Goal: Complete application form

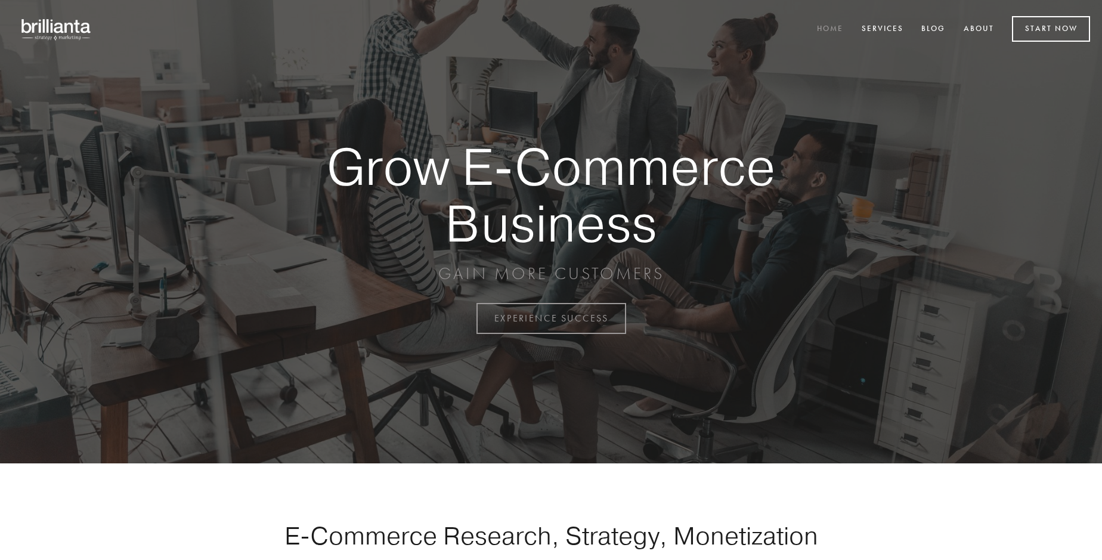
scroll to position [3127, 0]
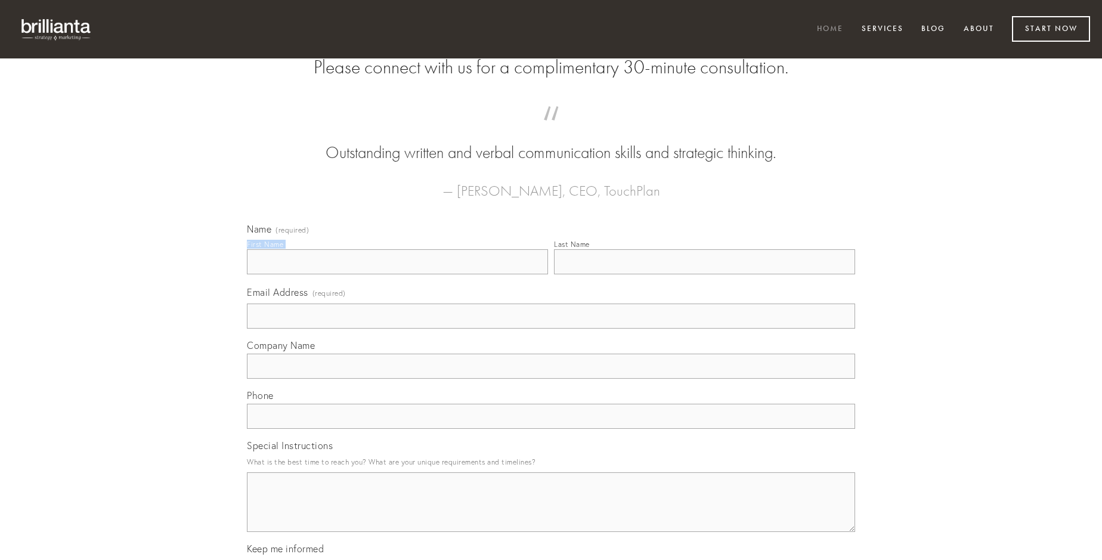
type input "[PERSON_NAME]"
click at [705, 274] on input "Last Name" at bounding box center [704, 261] width 301 height 25
type input "[PERSON_NAME]"
click at [551, 329] on input "Email Address (required)" at bounding box center [551, 316] width 608 height 25
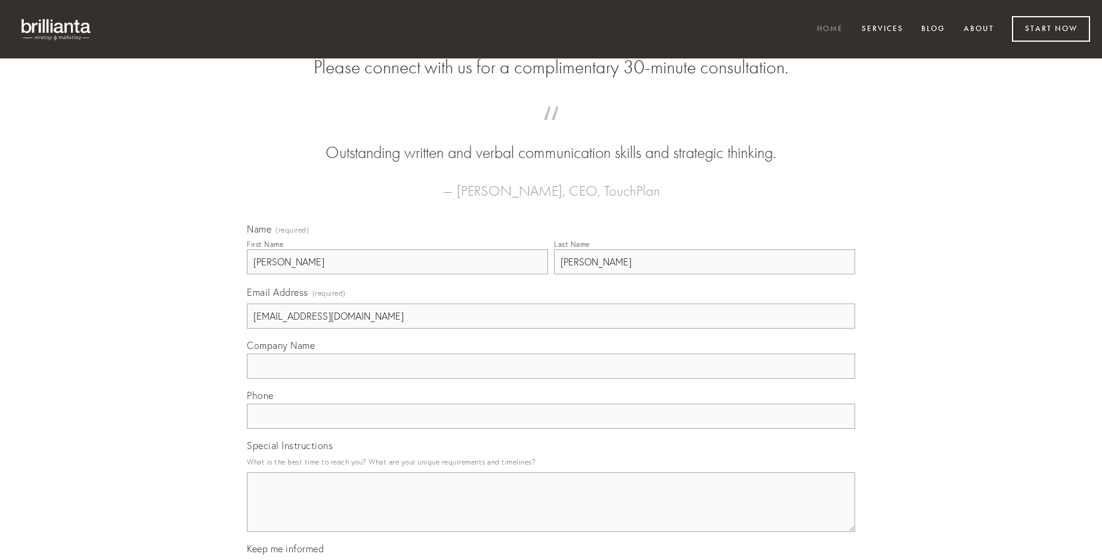
type input "[EMAIL_ADDRESS][DOMAIN_NAME]"
click at [551, 379] on input "Company Name" at bounding box center [551, 366] width 608 height 25
type input "cetera"
click at [551, 429] on input "text" at bounding box center [551, 416] width 608 height 25
click at [551, 513] on textarea "Special Instructions" at bounding box center [551, 502] width 608 height 60
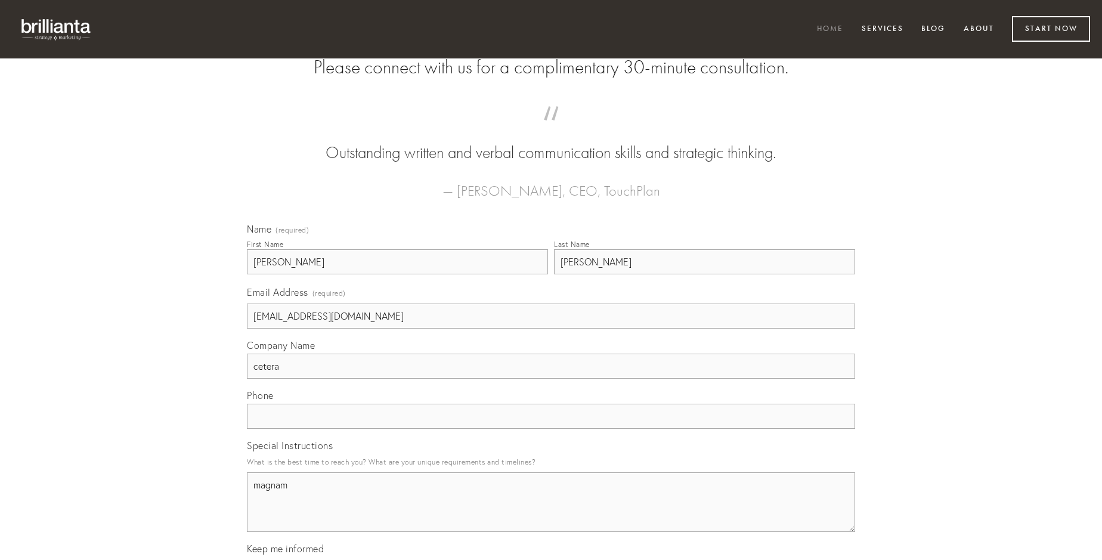
type textarea "magnam"
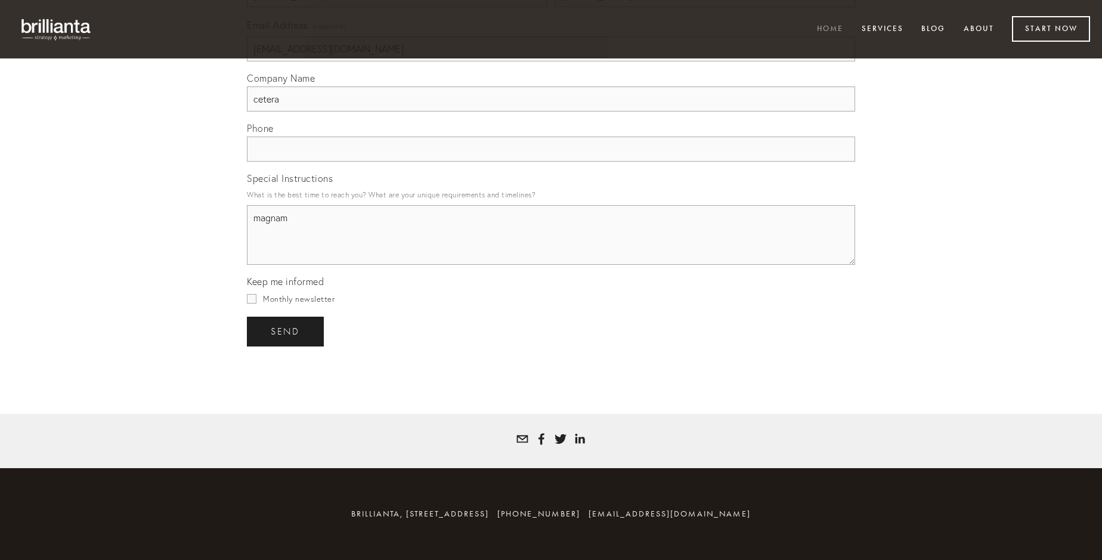
click at [286, 331] on span "send" at bounding box center [285, 331] width 29 height 11
